Goal: Information Seeking & Learning: Learn about a topic

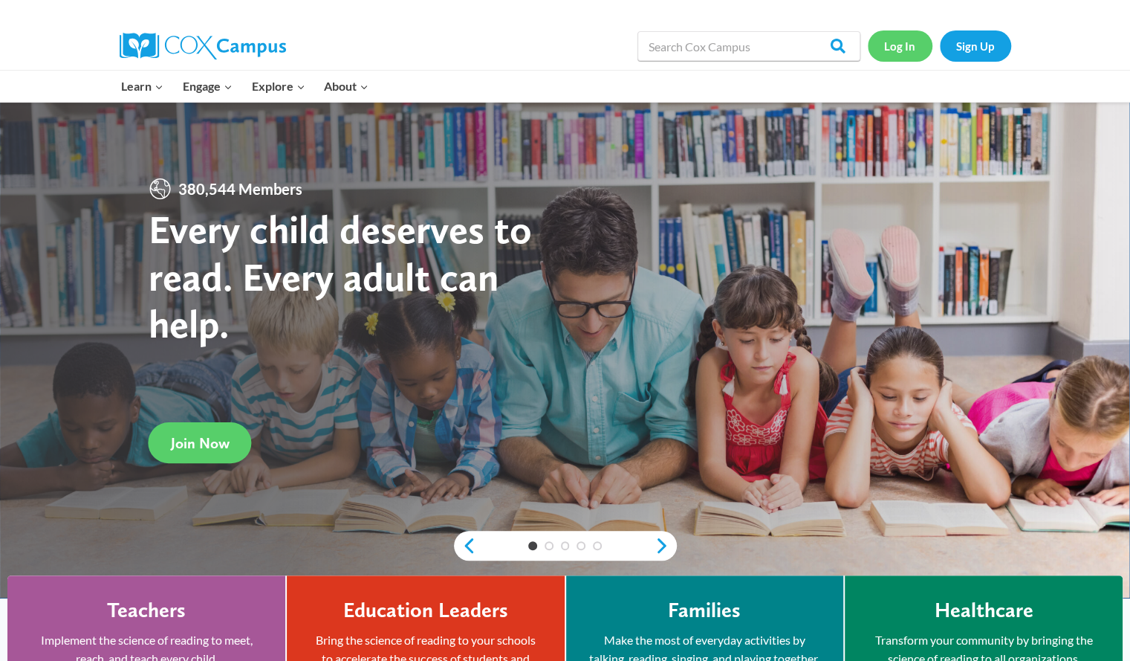
click at [902, 48] on link "Log In" at bounding box center [900, 45] width 65 height 30
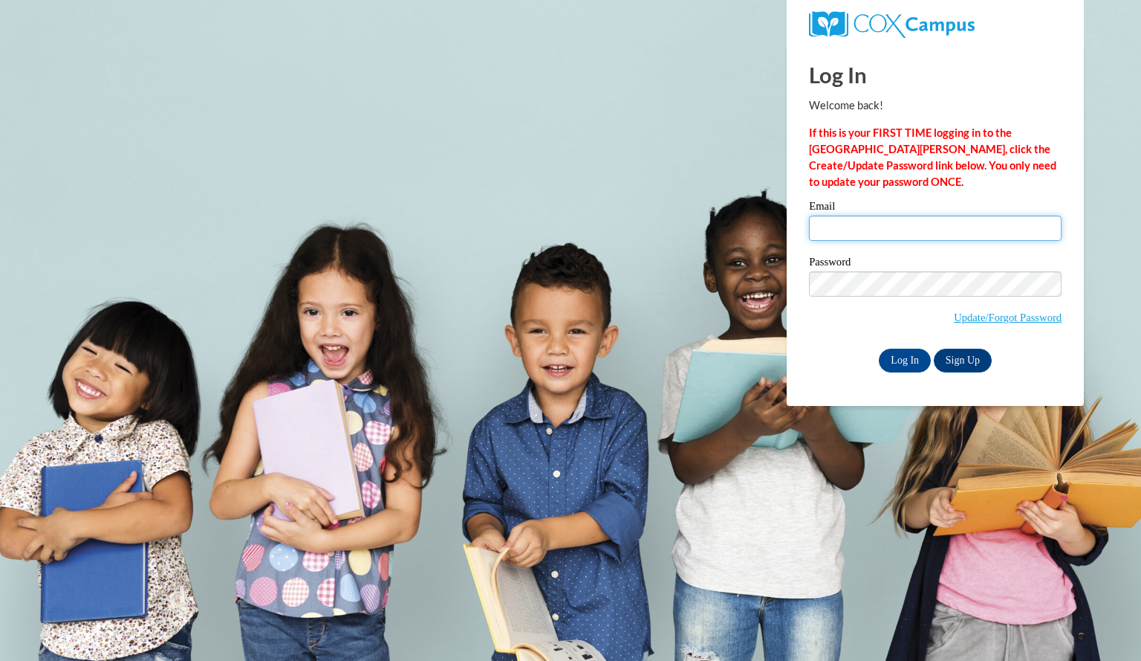
click at [988, 230] on input "Email" at bounding box center [935, 228] width 253 height 25
type input "[EMAIL_ADDRESS][DOMAIN_NAME]"
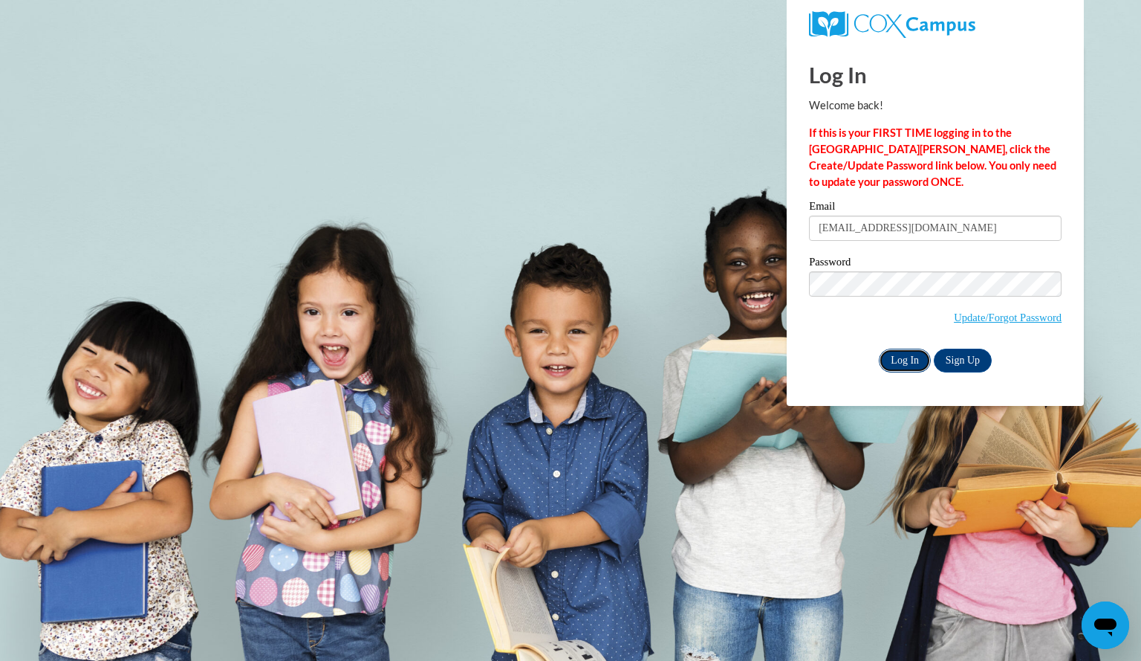
click at [916, 360] on input "Log In" at bounding box center [905, 361] width 52 height 24
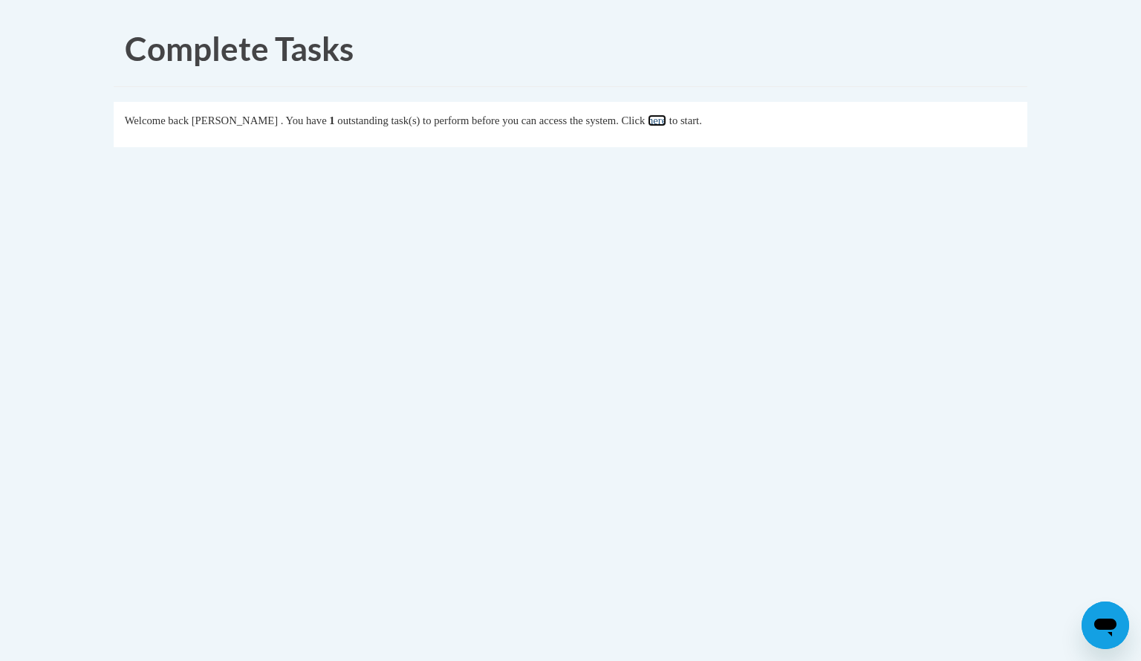
drag, startPoint x: 690, startPoint y: 114, endPoint x: 679, endPoint y: 120, distance: 12.0
click at [667, 120] on link "here" at bounding box center [657, 120] width 19 height 12
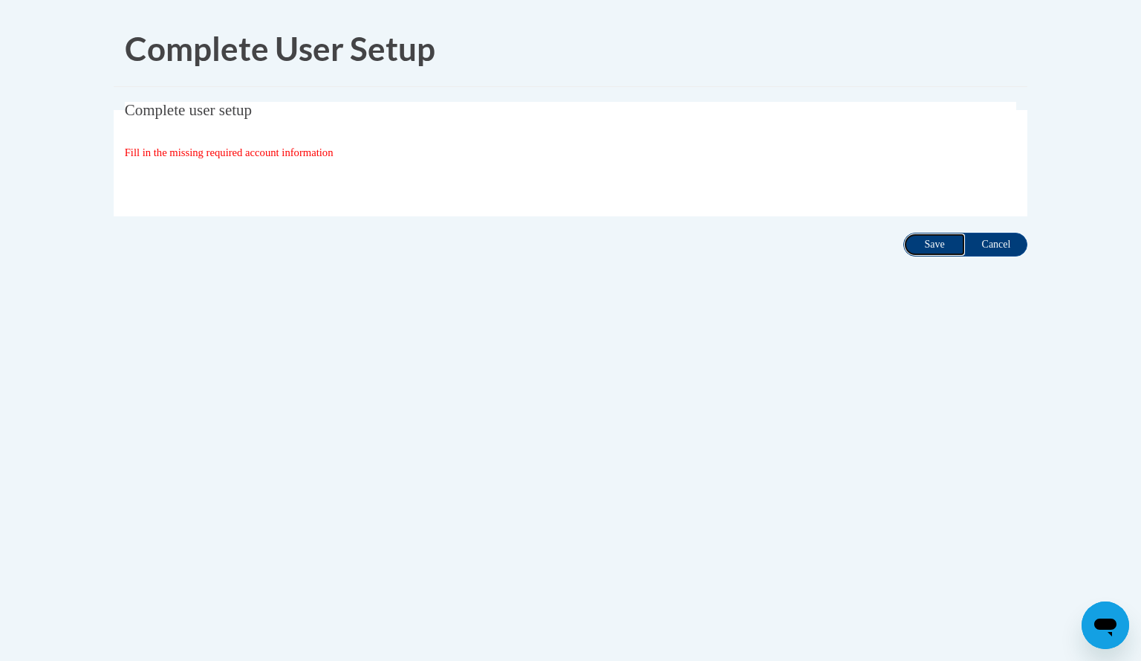
click at [936, 236] on input "Save" at bounding box center [935, 245] width 62 height 24
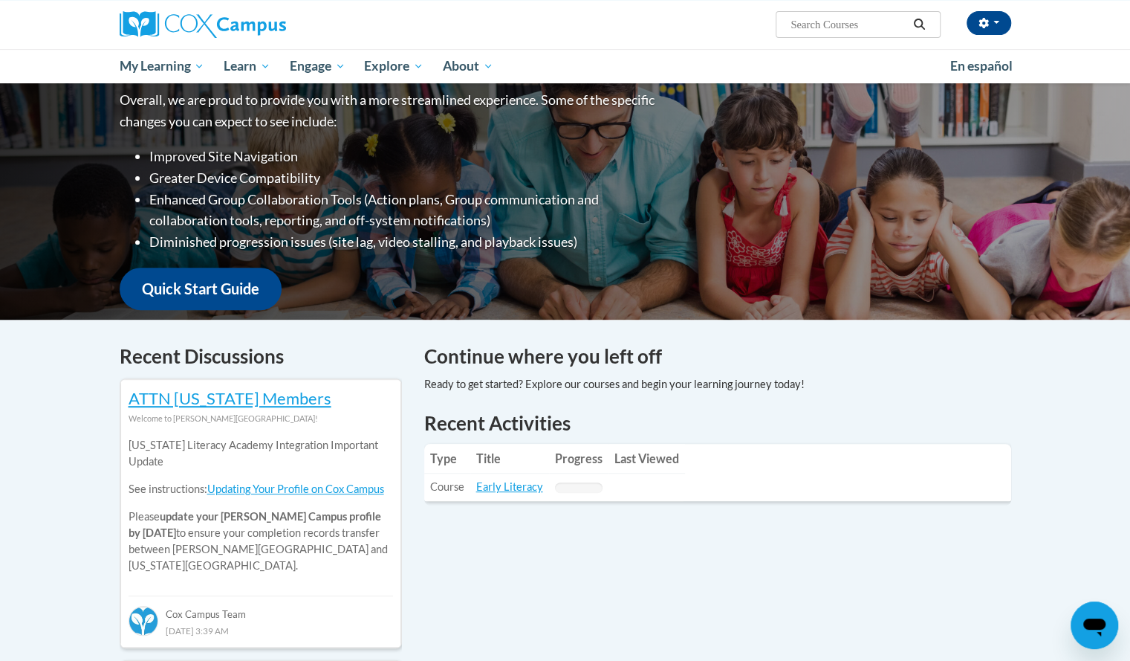
scroll to position [149, 0]
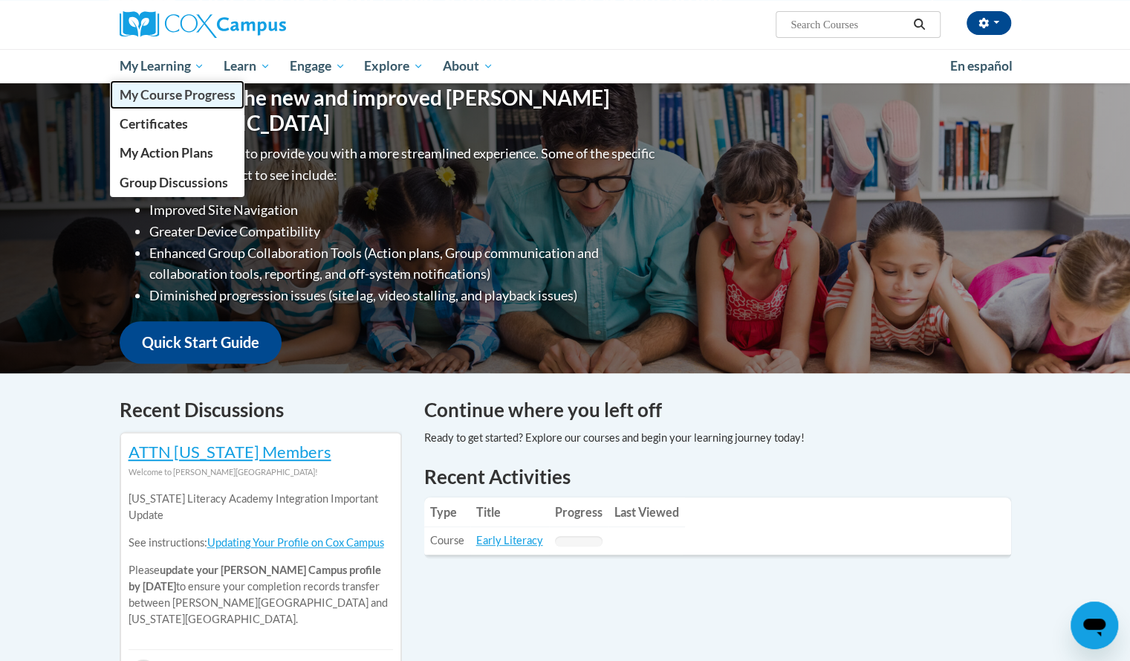
click at [163, 94] on span "My Course Progress" at bounding box center [177, 95] width 116 height 16
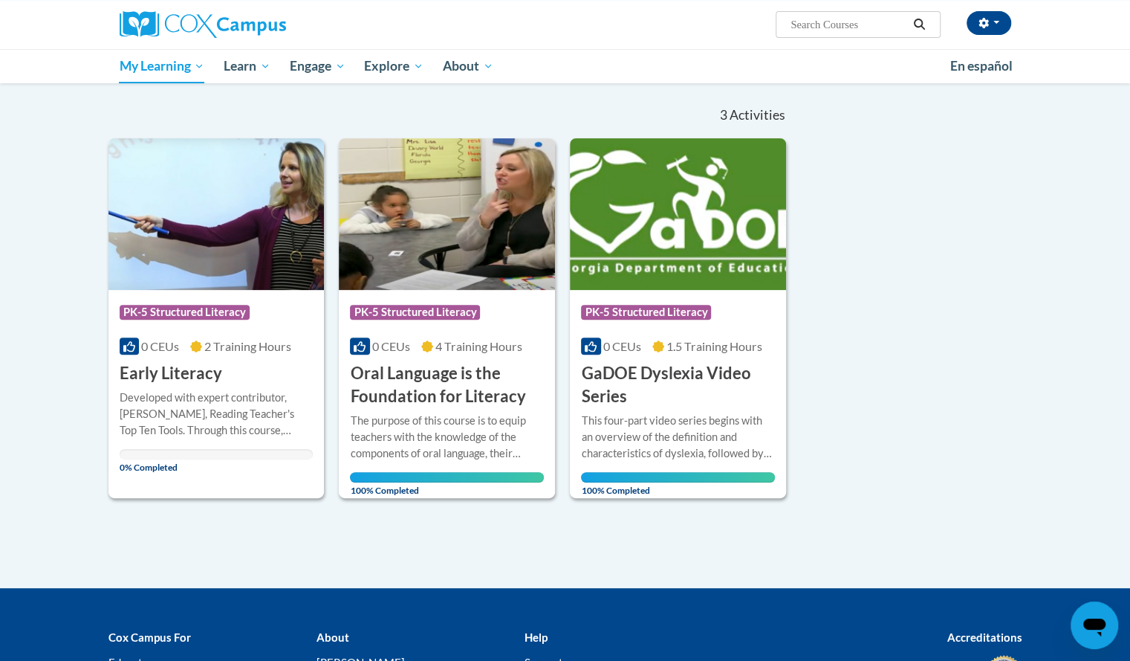
scroll to position [149, 0]
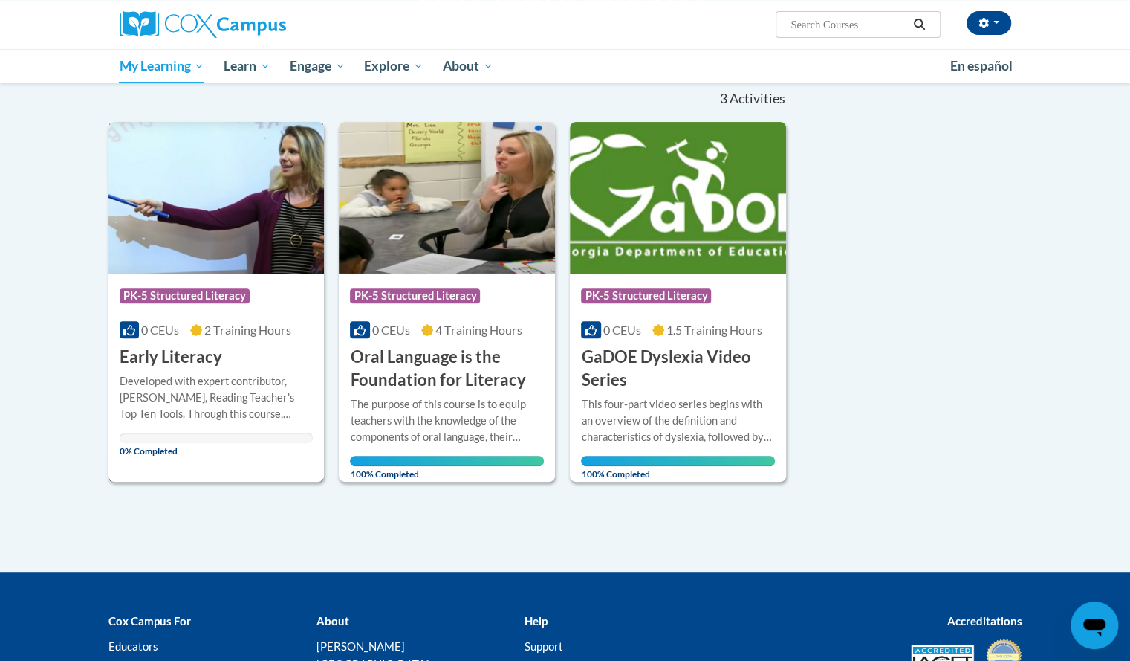
click at [192, 358] on h3 "Early Literacy" at bounding box center [171, 357] width 103 height 23
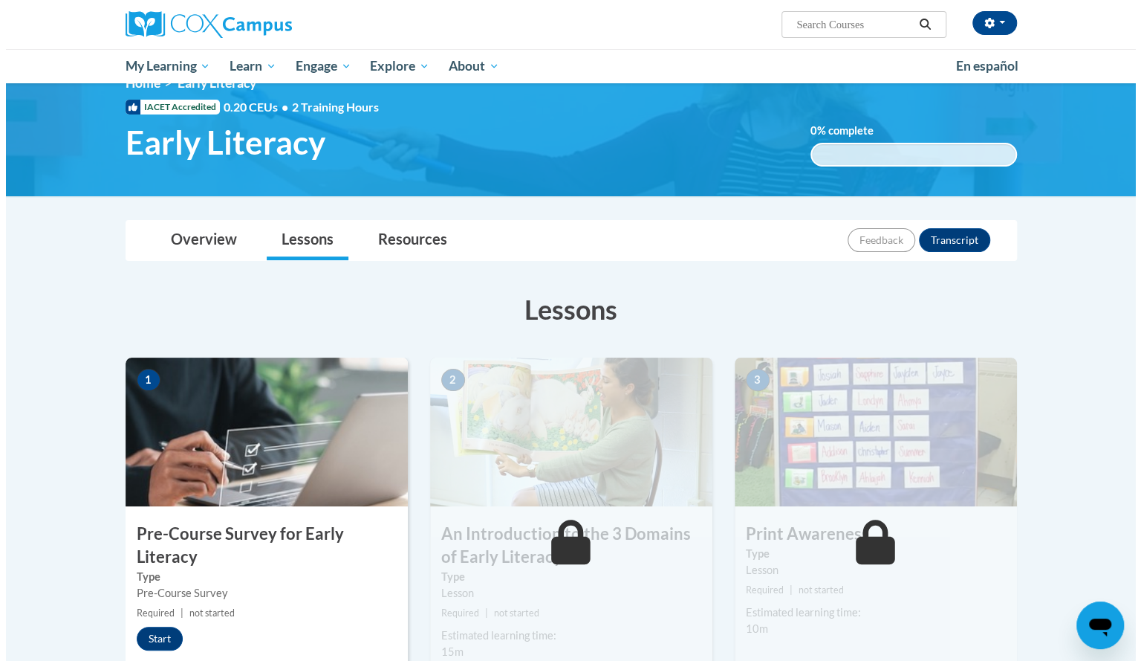
scroll to position [223, 0]
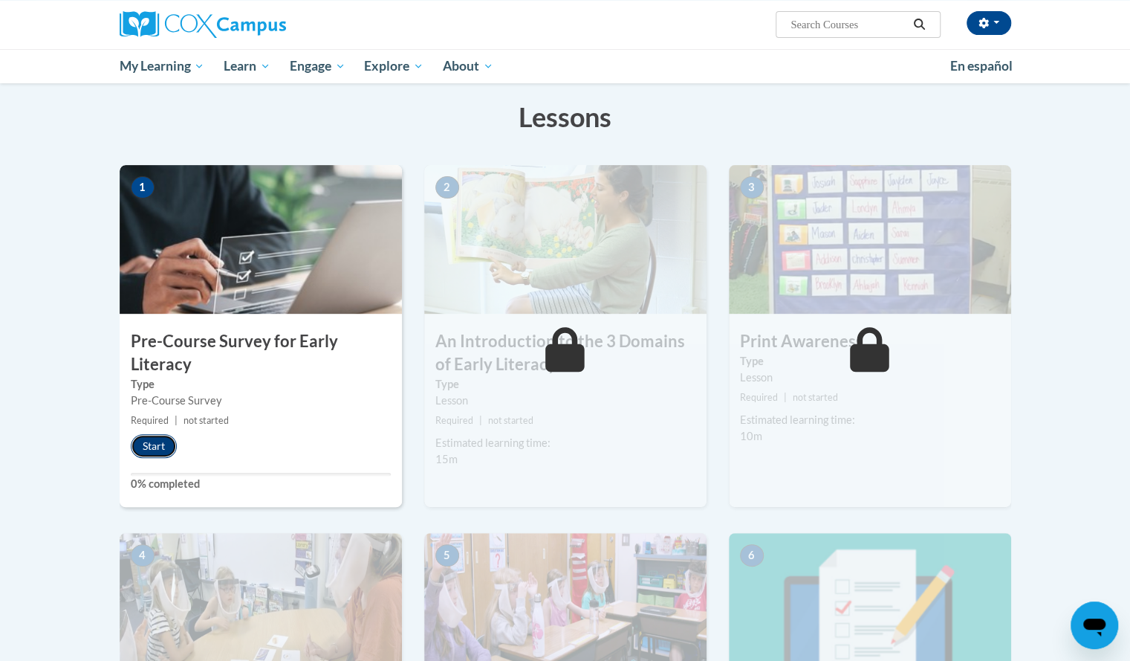
click at [146, 445] on button "Start" at bounding box center [154, 446] width 46 height 24
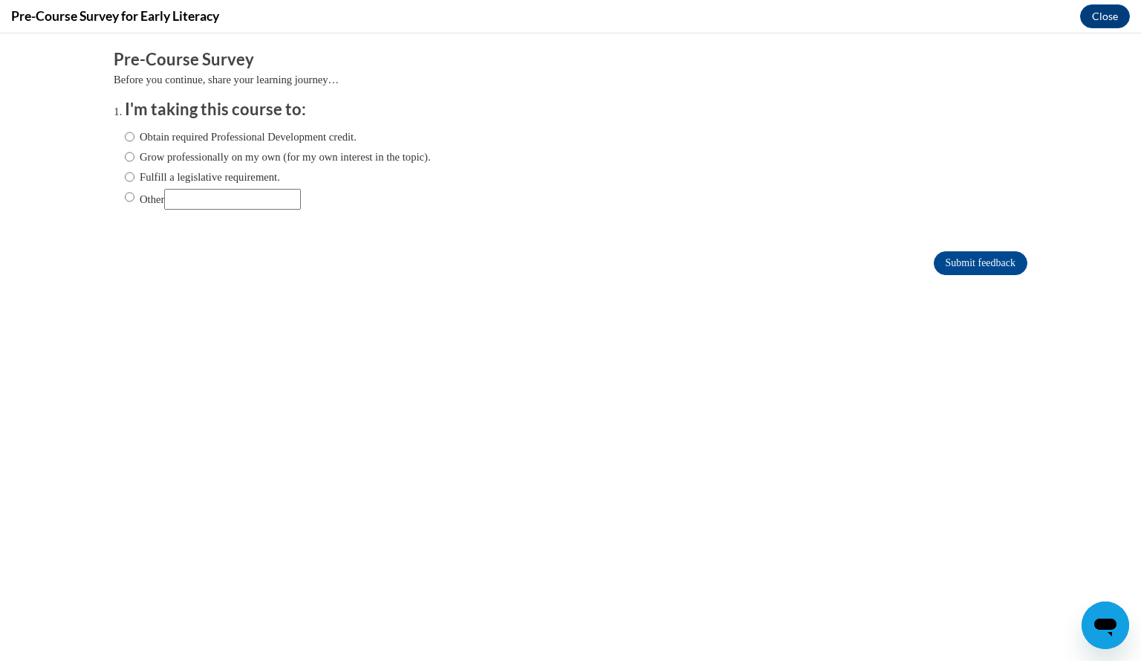
scroll to position [0, 0]
click at [311, 134] on label "Obtain required Professional Development credit." at bounding box center [241, 137] width 232 height 16
click at [135, 134] on input "Obtain required Professional Development credit." at bounding box center [130, 137] width 10 height 16
radio input "true"
click at [974, 266] on input "Submit feedback" at bounding box center [981, 263] width 94 height 24
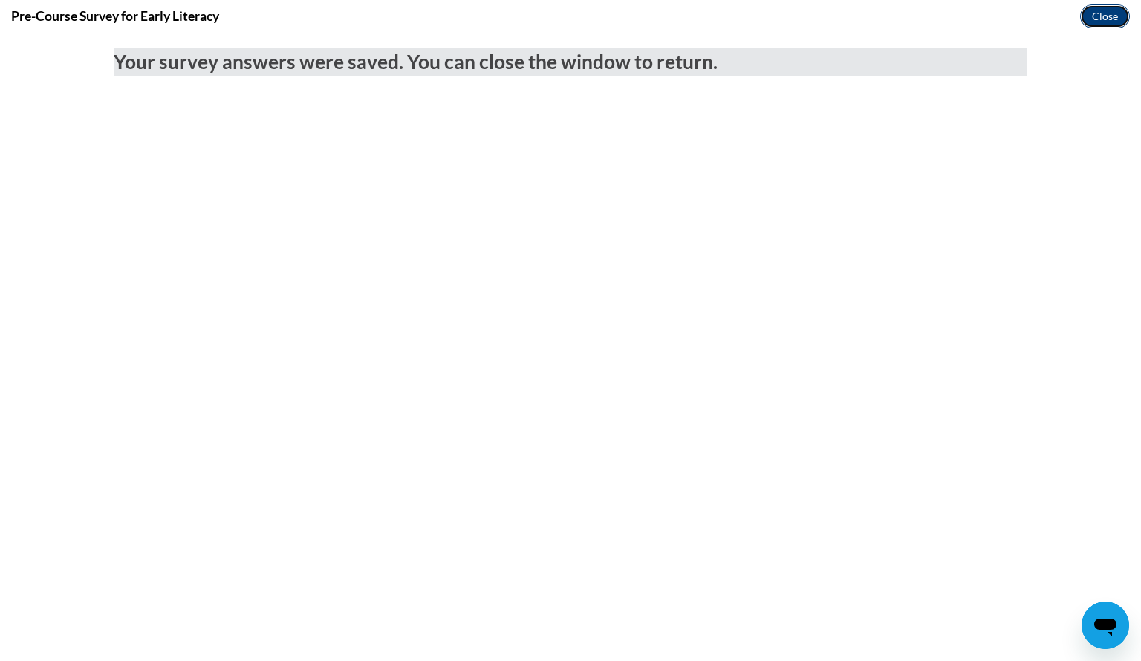
drag, startPoint x: 1106, startPoint y: 7, endPoint x: 1102, endPoint y: 48, distance: 41.8
click at [1106, 7] on button "Close" at bounding box center [1106, 16] width 50 height 24
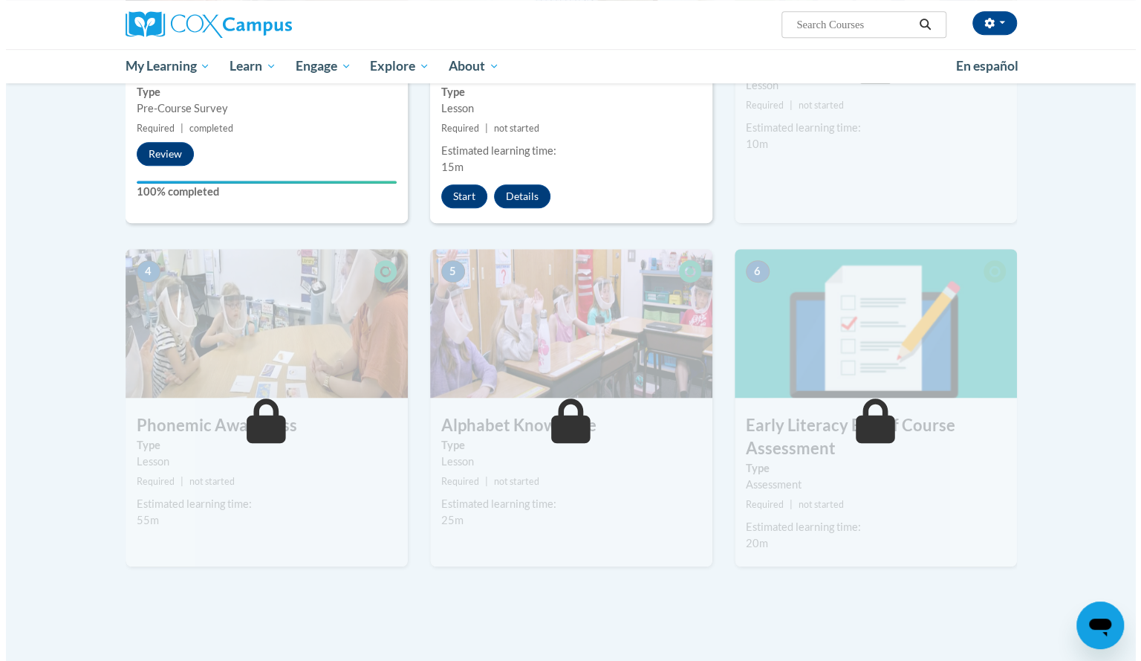
scroll to position [520, 0]
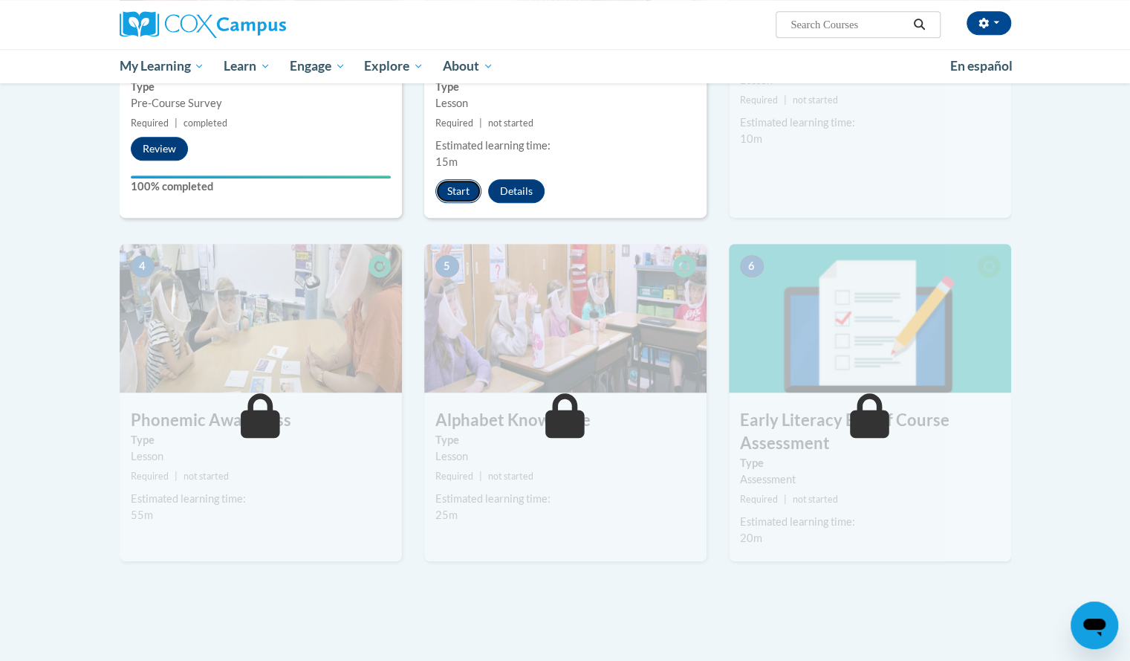
click at [461, 200] on button "Start" at bounding box center [458, 191] width 46 height 24
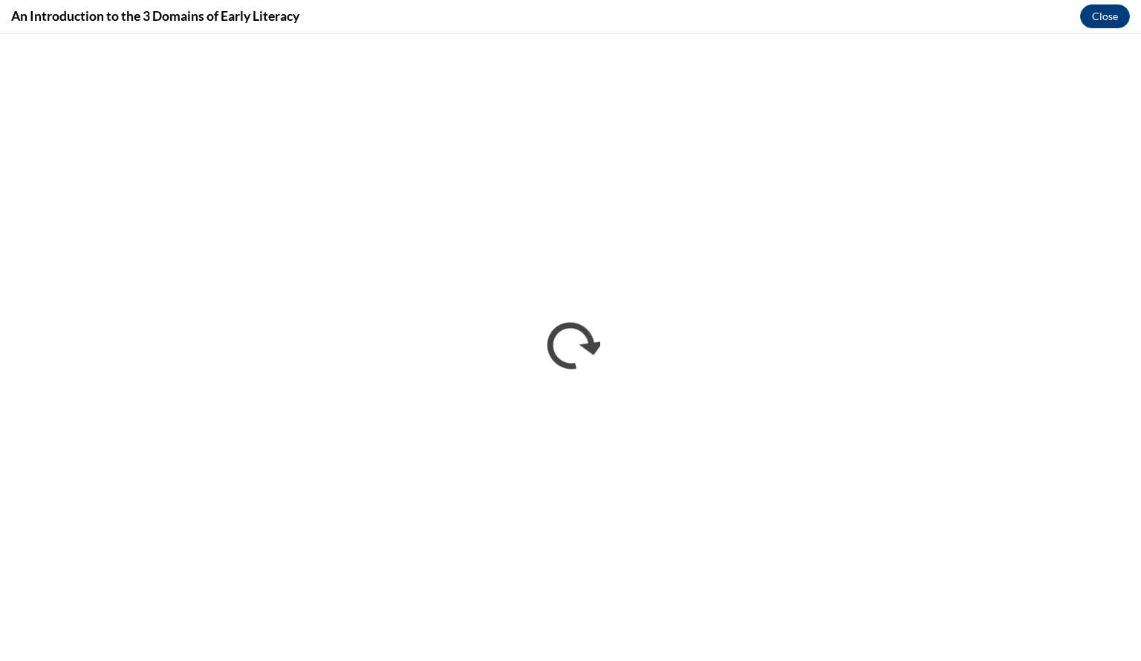
scroll to position [0, 0]
